Goal: Check status: Check status

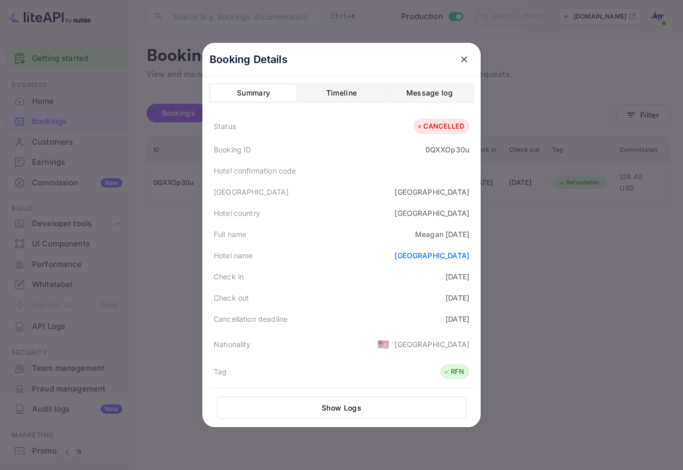
drag, startPoint x: 460, startPoint y: 55, endPoint x: 465, endPoint y: 57, distance: 5.9
click at [460, 55] on icon "close" at bounding box center [464, 59] width 10 height 10
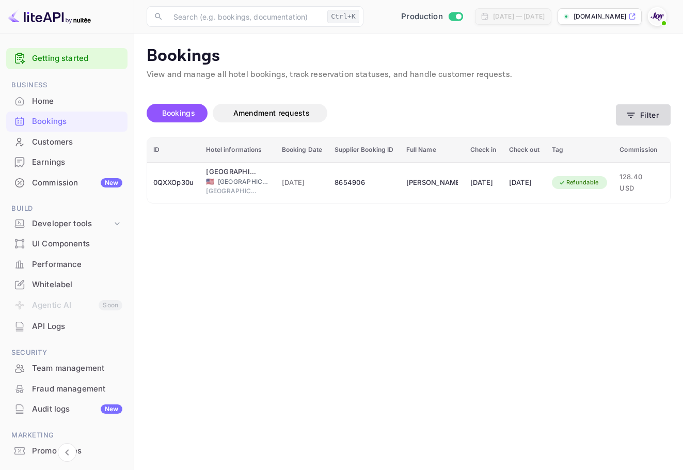
click at [650, 116] on button "Filter" at bounding box center [643, 114] width 55 height 21
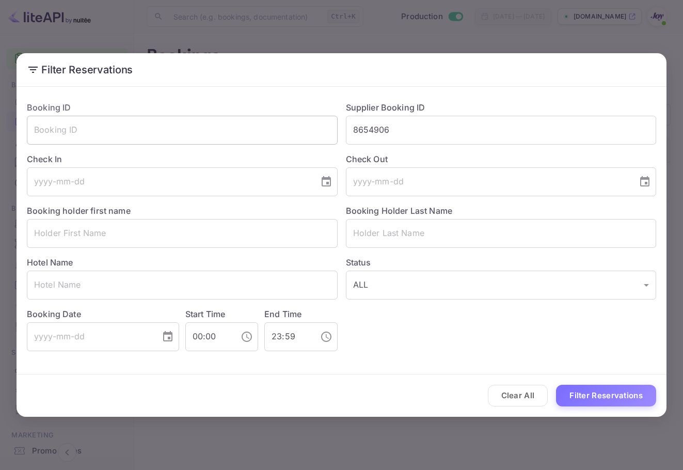
drag, startPoint x: 421, startPoint y: 130, endPoint x: 294, endPoint y: 134, distance: 126.7
click at [294, 134] on div "Booking ID ​ Supplier Booking ID 8654906 ​ Check In ​ Check Out ​ Booking holde…" at bounding box center [338, 222] width 638 height 258
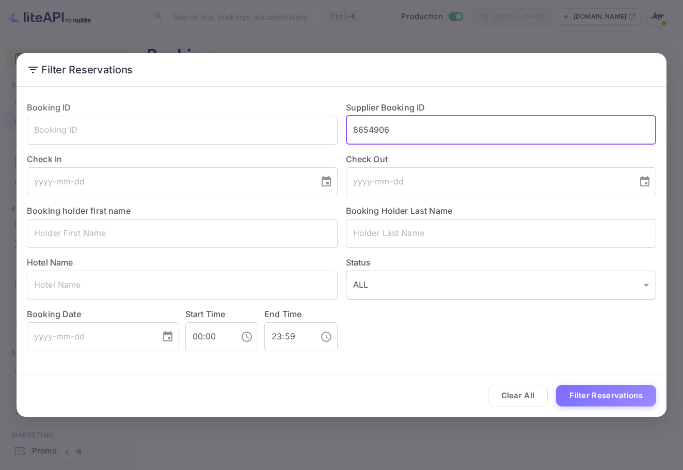
paste input "9406922"
type input "9406922"
click at [597, 396] on button "Filter Reservations" at bounding box center [606, 396] width 100 height 22
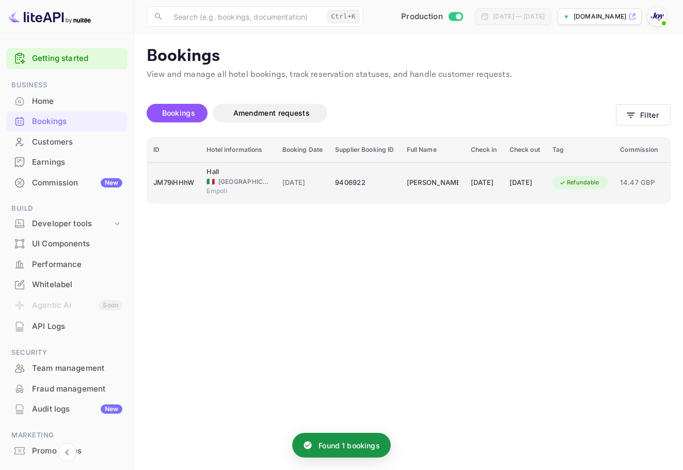
click at [324, 194] on td "[DATE]" at bounding box center [302, 182] width 53 height 41
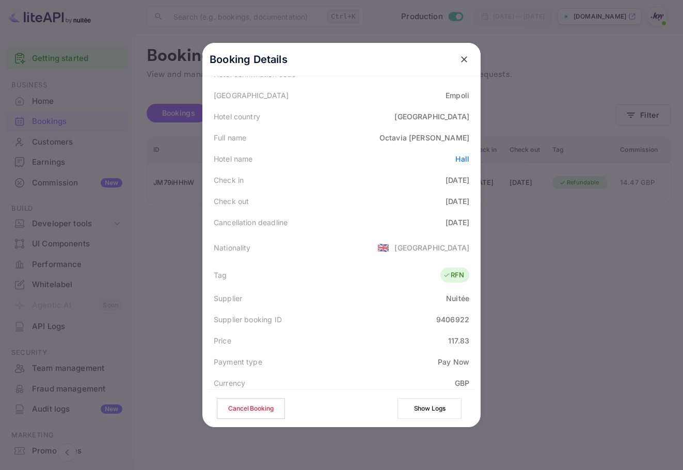
scroll to position [251, 0]
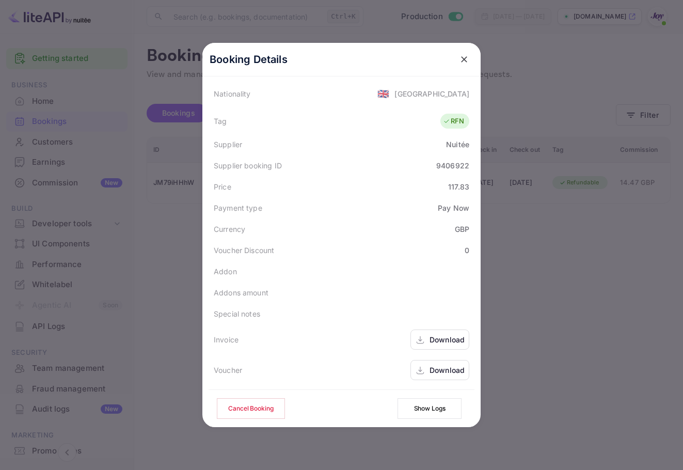
click at [438, 366] on div "Download" at bounding box center [447, 370] width 35 height 11
click at [457, 53] on button "close" at bounding box center [464, 59] width 19 height 19
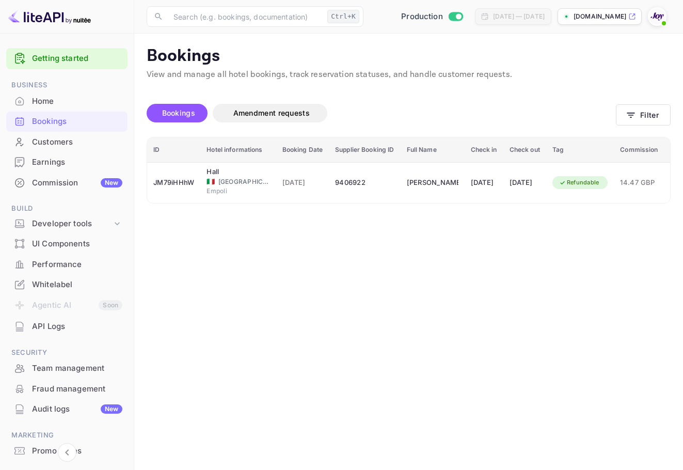
click at [635, 126] on div "Bookings Amendment requests Filter" at bounding box center [409, 115] width 524 height 43
click at [634, 115] on icon "button" at bounding box center [631, 115] width 10 height 10
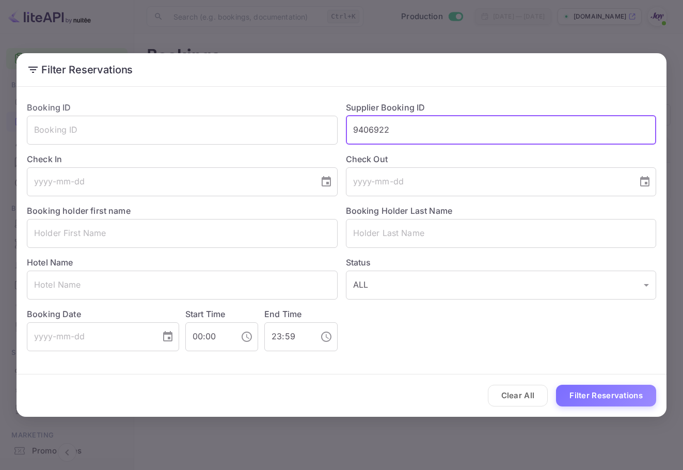
drag, startPoint x: 327, startPoint y: 113, endPoint x: 374, endPoint y: 146, distance: 57.4
click at [257, 113] on div "Booking ID ​ Supplier Booking ID 9406922 ​ Check In ​ Check Out ​ Booking holde…" at bounding box center [338, 222] width 638 height 258
paste input "18757"
type input "9187572"
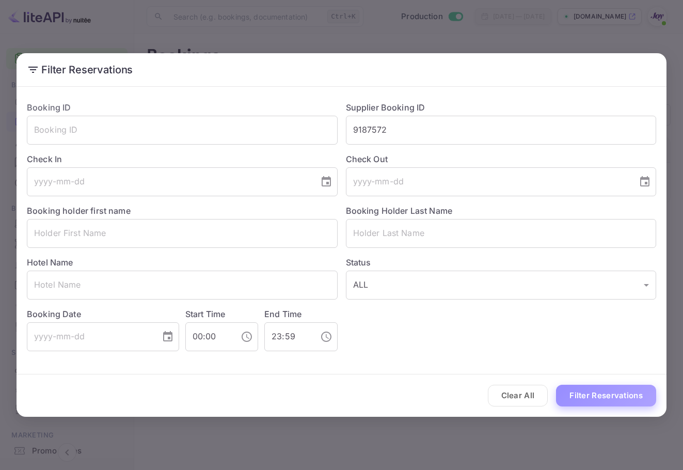
click at [619, 394] on button "Filter Reservations" at bounding box center [606, 396] width 100 height 22
